Goal: Task Accomplishment & Management: Use online tool/utility

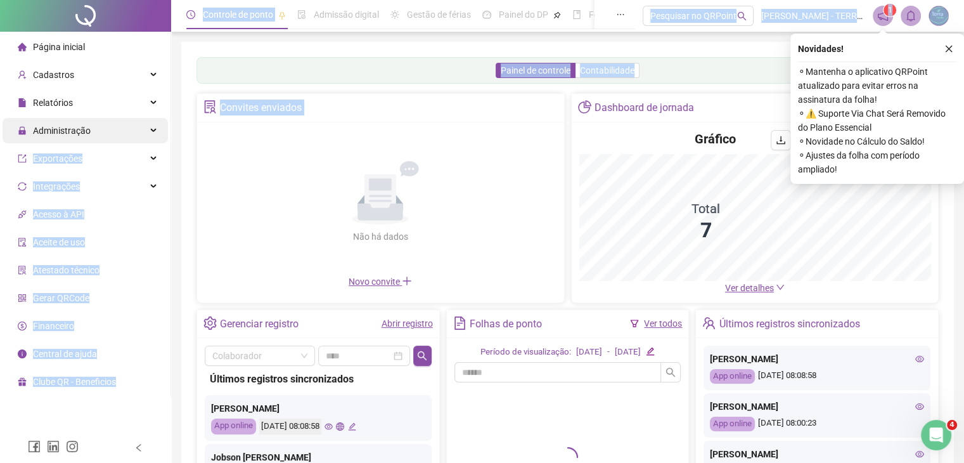
drag, startPoint x: 172, startPoint y: 157, endPoint x: 143, endPoint y: 138, distance: 33.9
click at [143, 138] on div "Página inicial Cadastros Relatórios Administração Exportações Integrações Acess…" at bounding box center [482, 305] width 964 height 611
click at [143, 138] on div "Administração" at bounding box center [85, 130] width 165 height 25
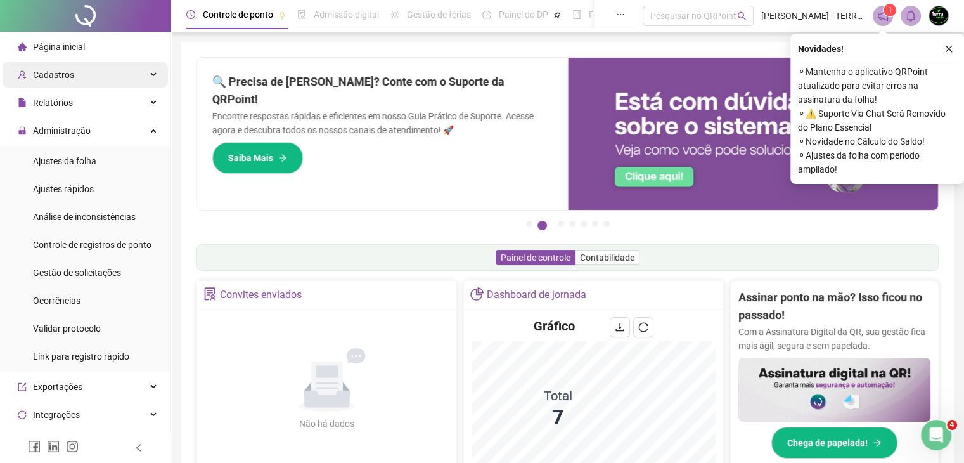
drag, startPoint x: 145, startPoint y: 132, endPoint x: 141, endPoint y: 69, distance: 63.6
click at [141, 69] on ul "Página inicial Cadastros Relatórios Administração Ajustes da folha Ajustes rápi…" at bounding box center [85, 328] width 171 height 593
click at [141, 69] on div "Cadastros" at bounding box center [85, 74] width 165 height 25
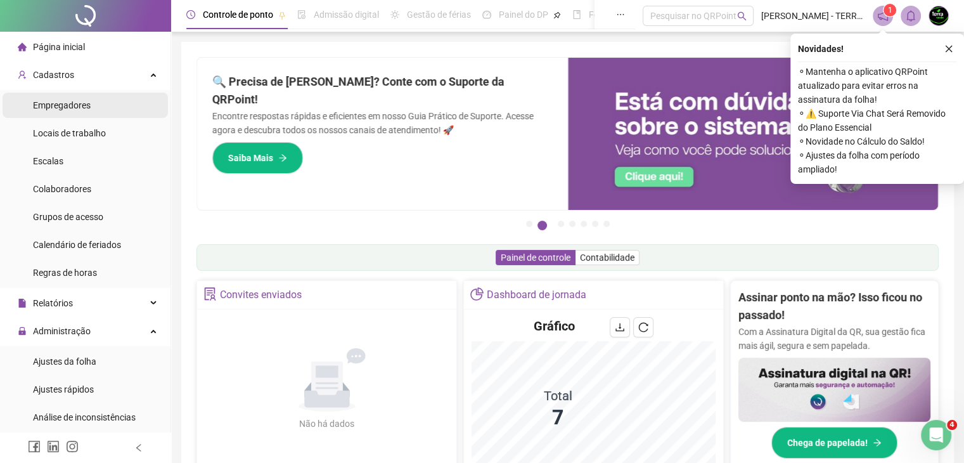
click at [115, 113] on li "Empregadores" at bounding box center [85, 105] width 165 height 25
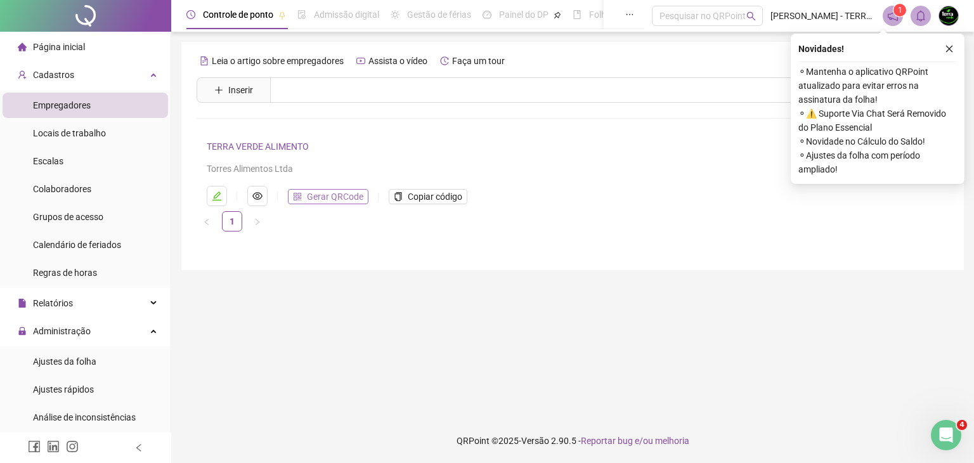
click at [324, 201] on span "Gerar QRCode" at bounding box center [335, 197] width 56 height 14
drag, startPoint x: 723, startPoint y: 51, endPoint x: 360, endPoint y: 117, distance: 369.2
click at [360, 117] on div "Leia o artigo sobre empregadores Assista o vídeo Faça um tour Inserir Nenhum re…" at bounding box center [573, 141] width 752 height 181
click at [128, 190] on li "Colaboradores" at bounding box center [85, 188] width 165 height 25
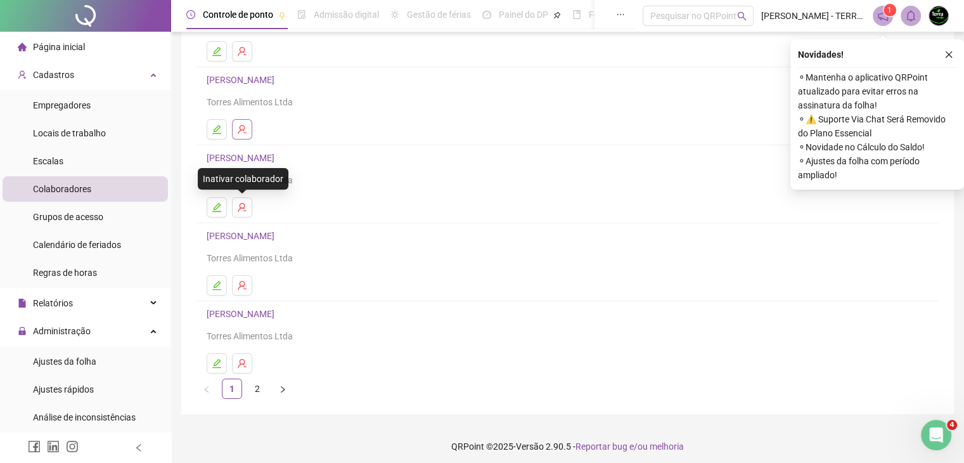
scroll to position [150, 0]
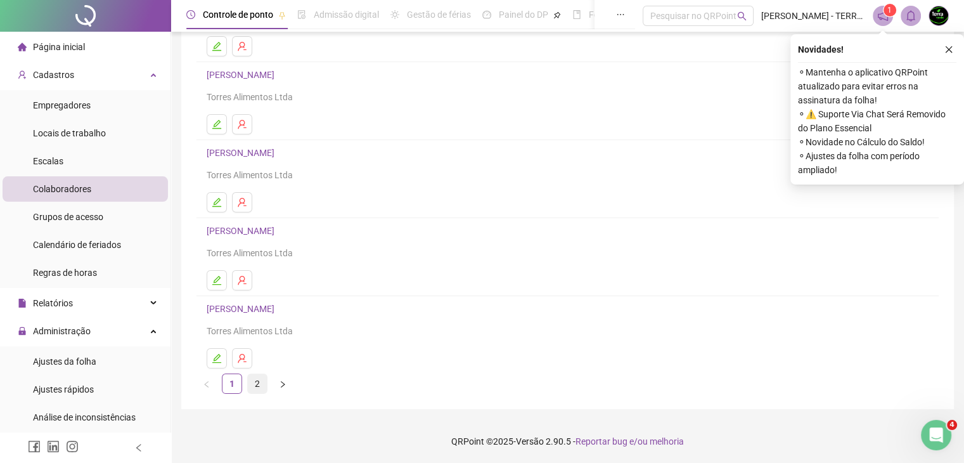
click at [263, 386] on link "2" at bounding box center [257, 383] width 19 height 19
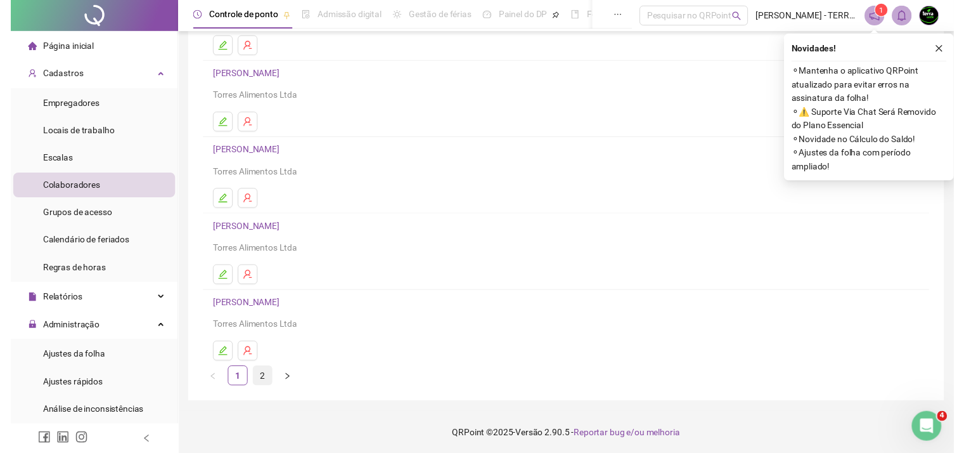
scroll to position [0, 0]
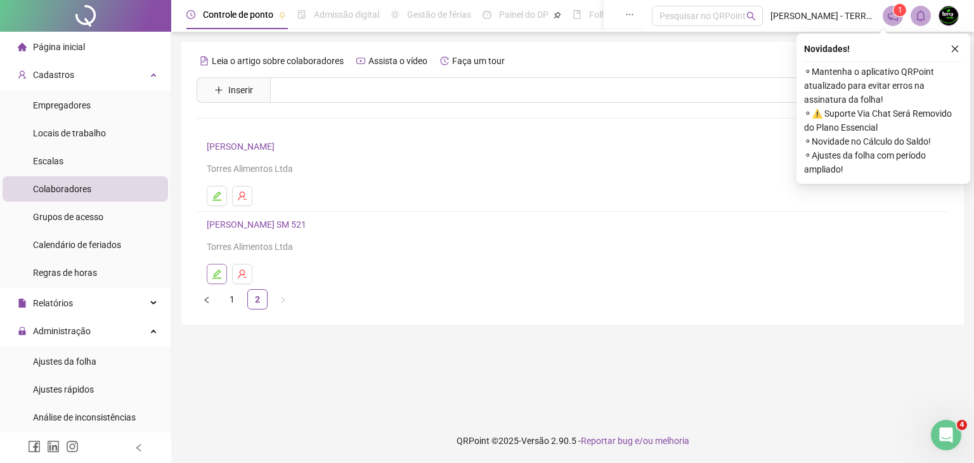
click at [221, 271] on icon "edit" at bounding box center [217, 274] width 10 height 10
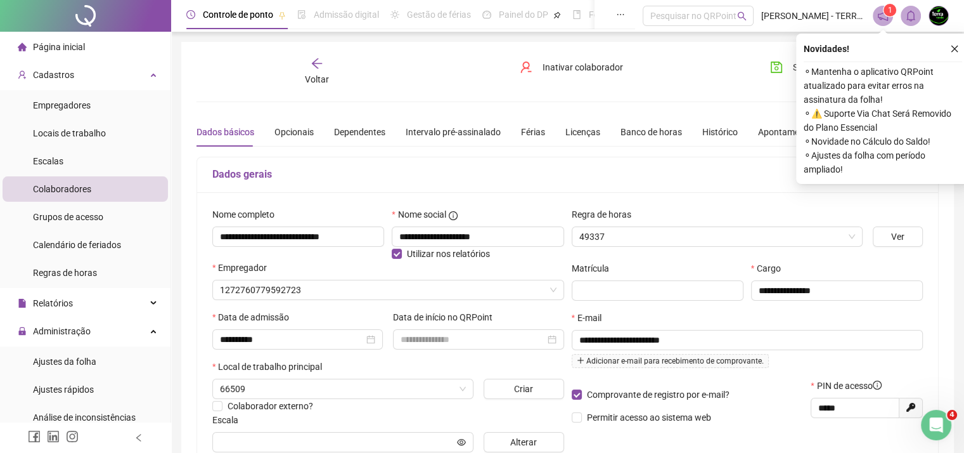
type input "**********"
